Goal: Information Seeking & Learning: Learn about a topic

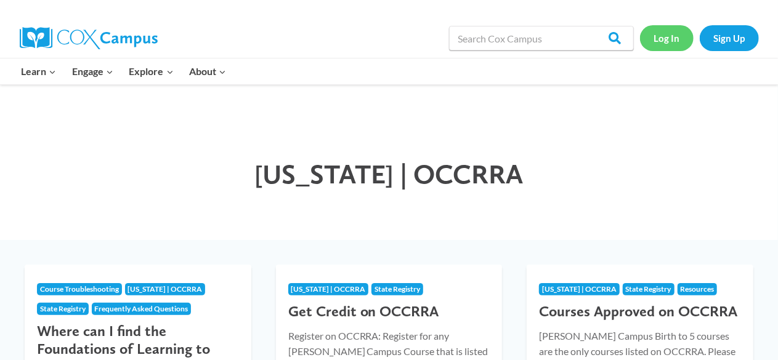
click at [664, 25] on link "Log In" at bounding box center [667, 37] width 54 height 25
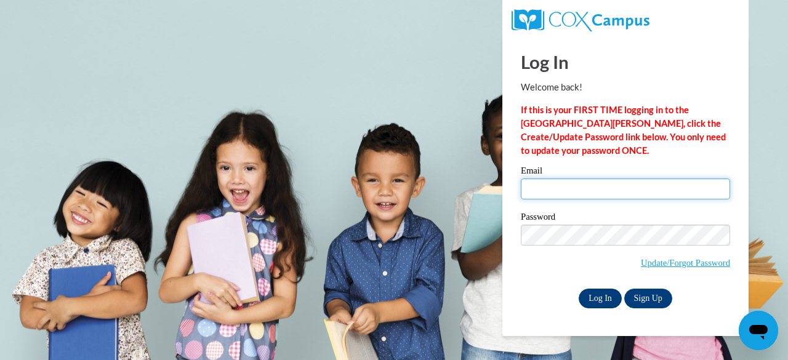
type input "[EMAIL_ADDRESS][PERSON_NAME][DOMAIN_NAME]"
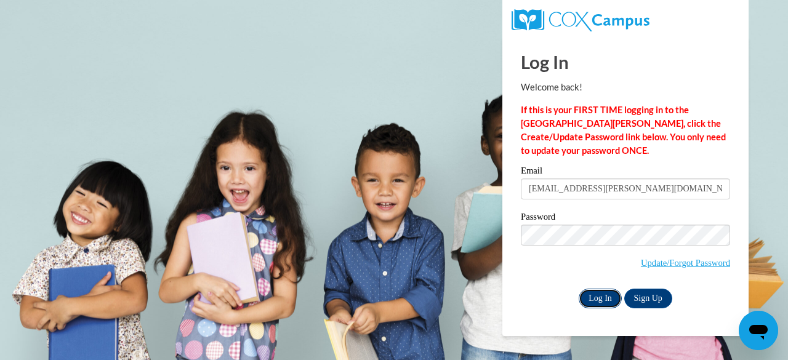
click at [597, 299] on input "Log In" at bounding box center [600, 299] width 43 height 20
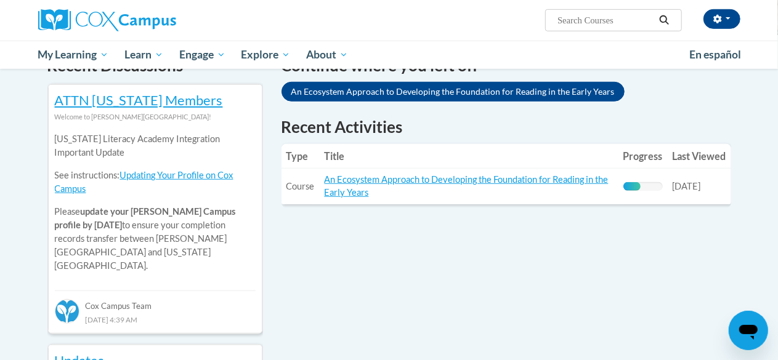
scroll to position [398, 0]
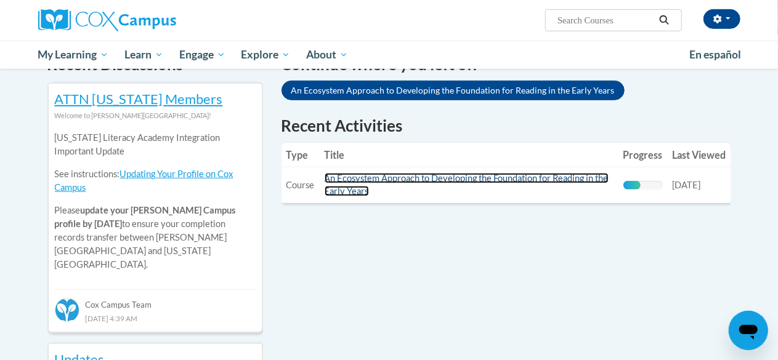
click at [355, 188] on link "An Ecosystem Approach to Developing the Foundation for Reading in the Early Yea…" at bounding box center [467, 184] width 284 height 23
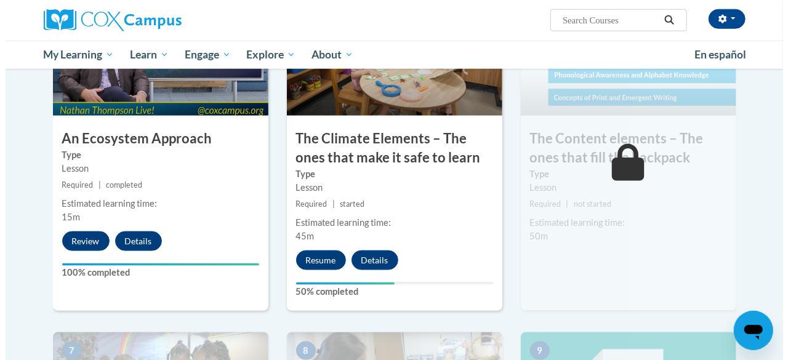
scroll to position [720, 0]
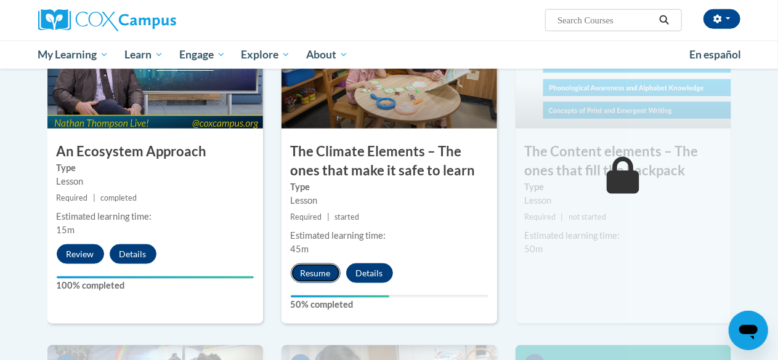
click at [331, 265] on button "Resume" at bounding box center [316, 274] width 50 height 20
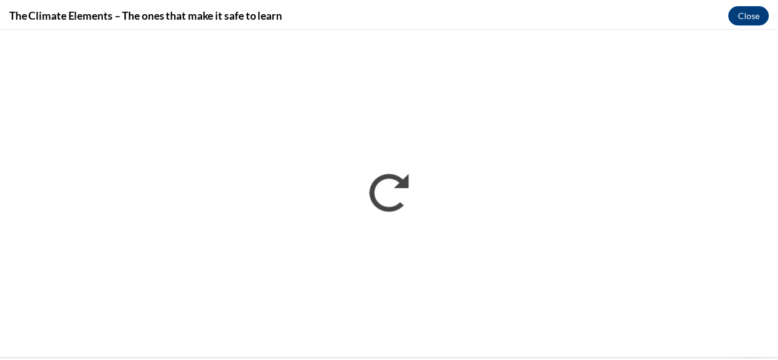
scroll to position [0, 0]
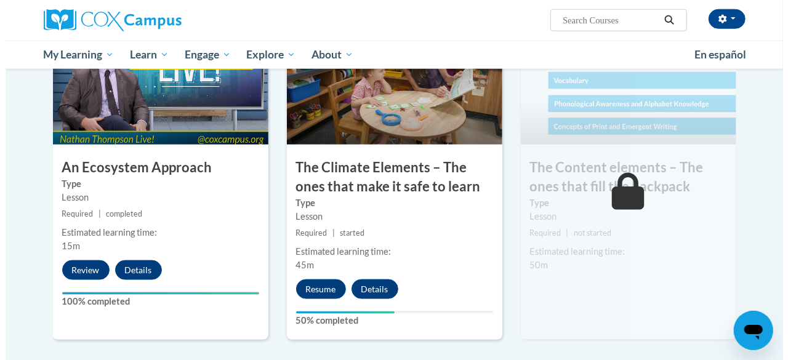
scroll to position [731, 0]
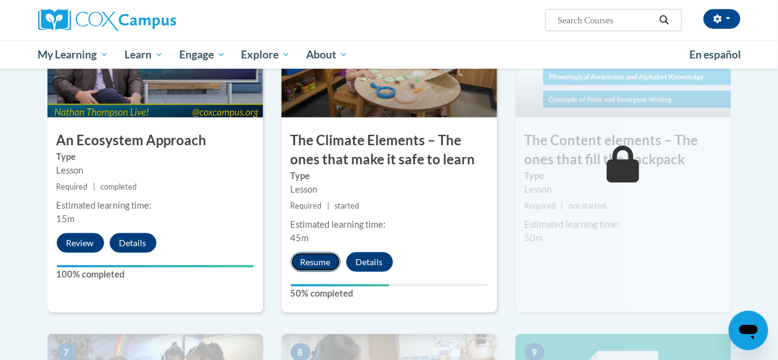
click at [305, 258] on button "Resume" at bounding box center [316, 262] width 50 height 20
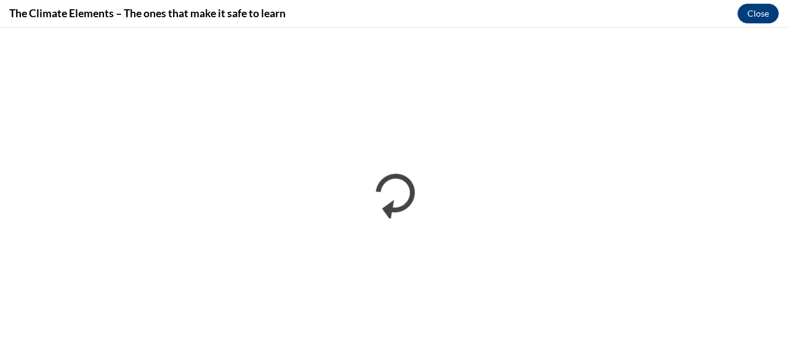
scroll to position [0, 0]
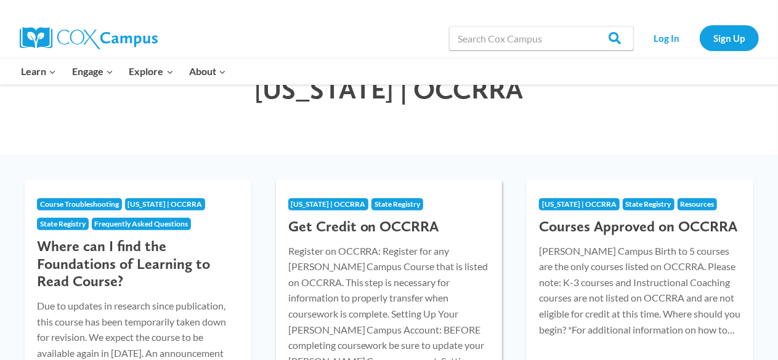
scroll to position [90, 0]
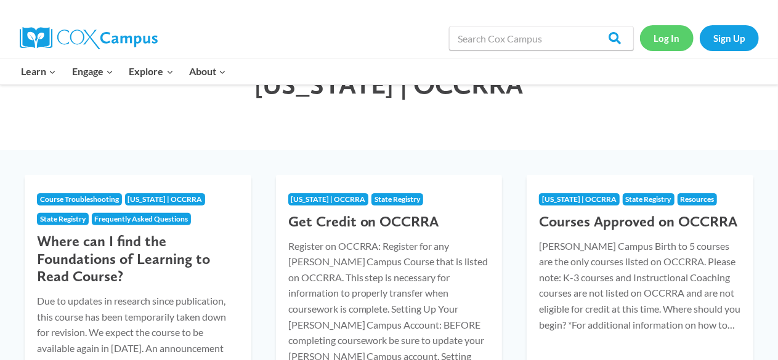
click at [660, 33] on link "Log In" at bounding box center [667, 37] width 54 height 25
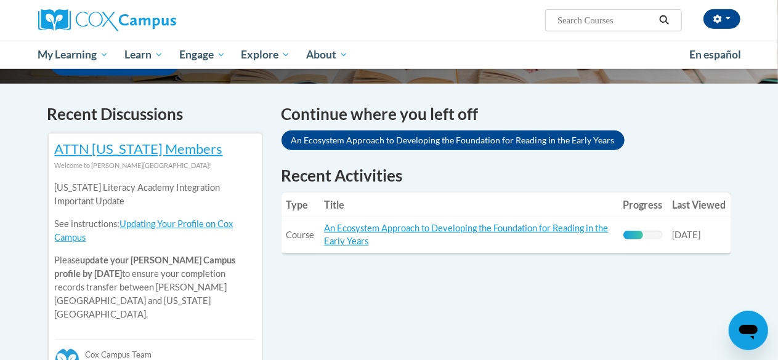
scroll to position [349, 0]
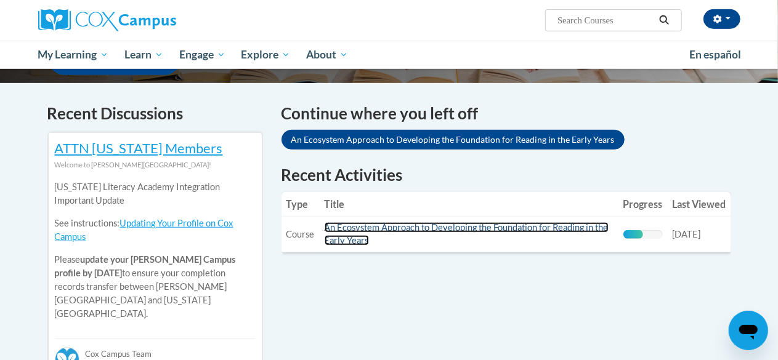
click at [567, 222] on link "An Ecosystem Approach to Developing the Foundation for Reading in the Early Yea…" at bounding box center [467, 233] width 284 height 23
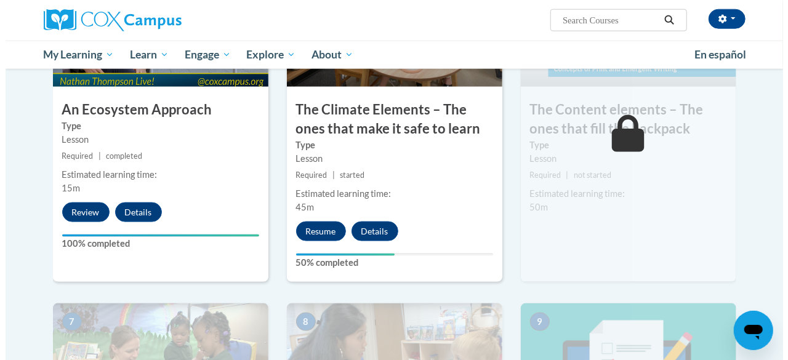
scroll to position [762, 0]
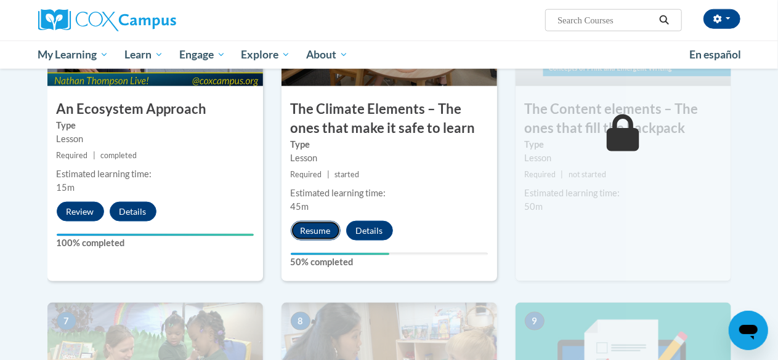
click at [335, 225] on button "Resume" at bounding box center [316, 231] width 50 height 20
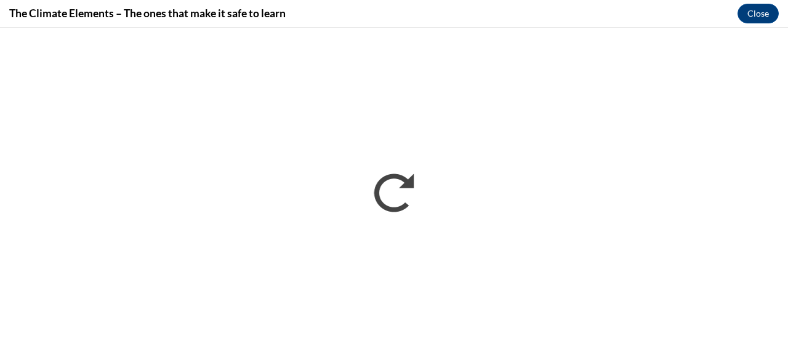
scroll to position [0, 0]
